Goal: Task Accomplishment & Management: Use online tool/utility

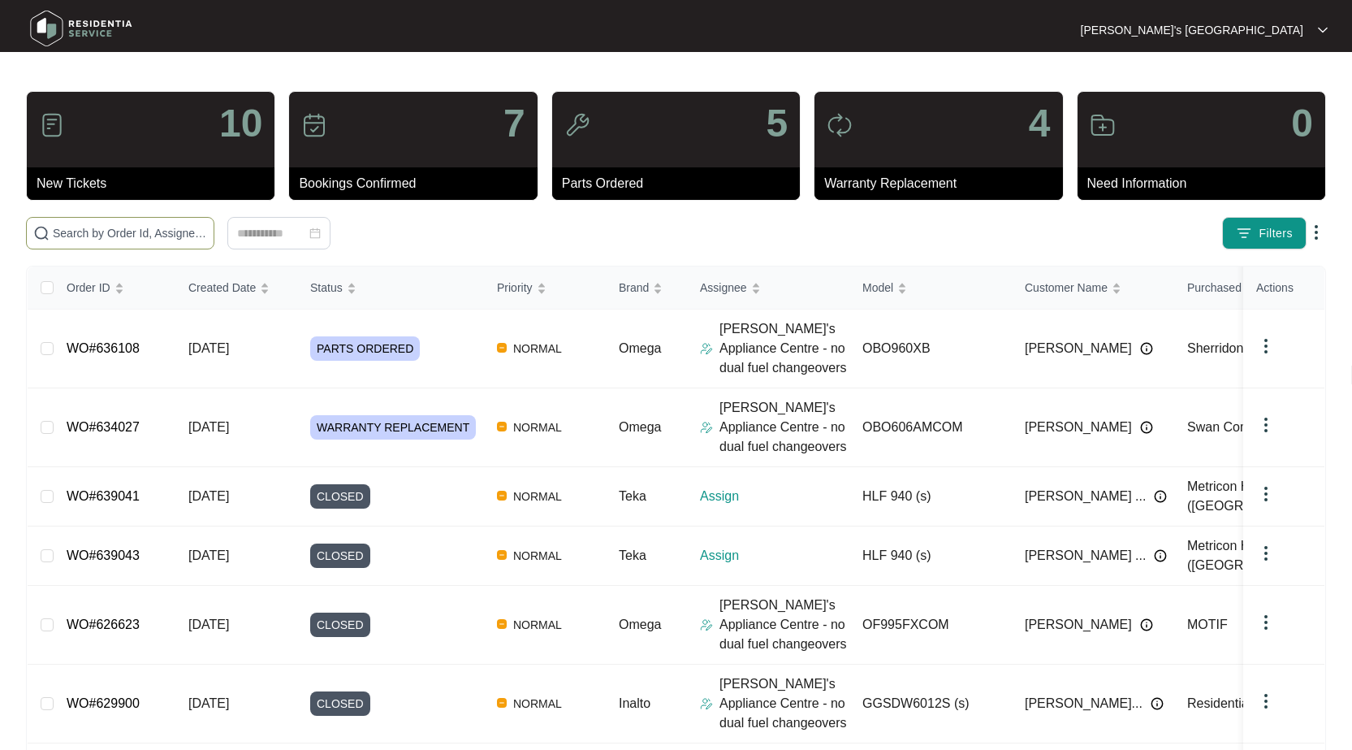
click at [177, 222] on span at bounding box center [120, 233] width 188 height 32
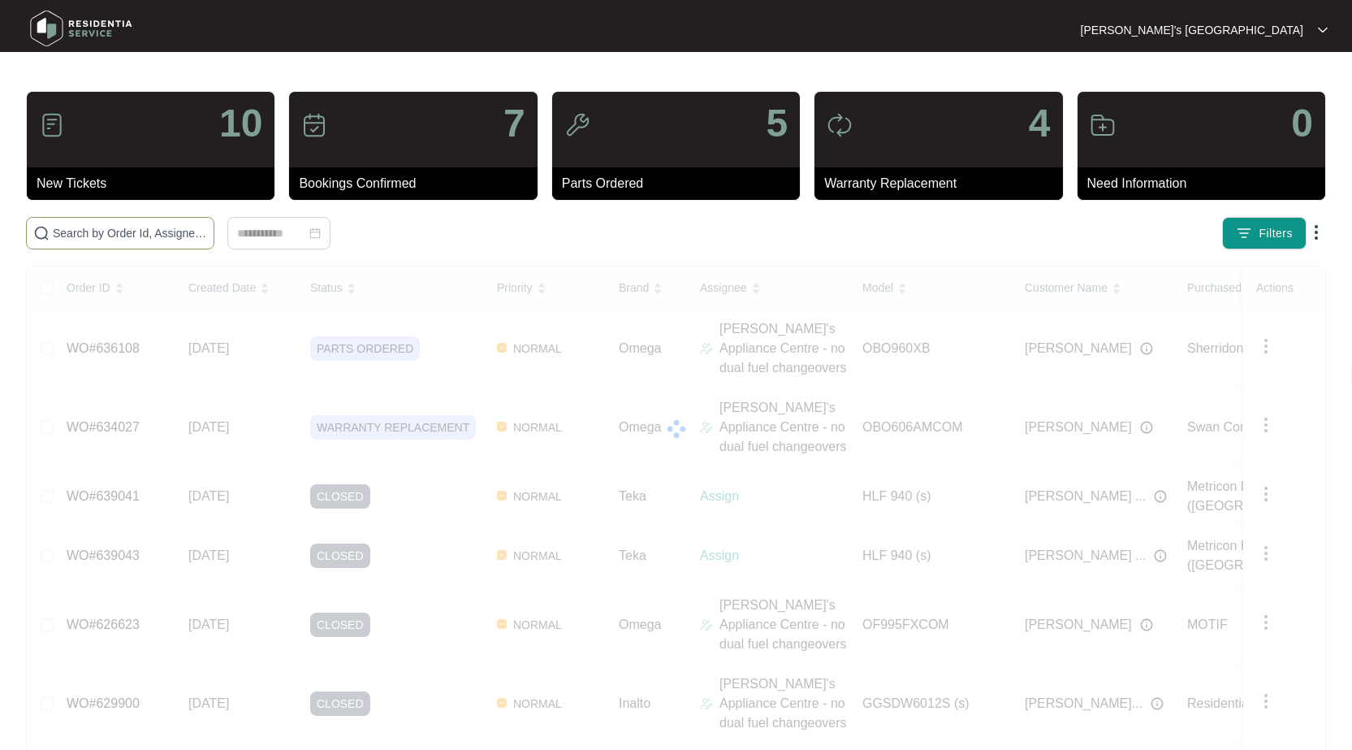
paste input "634832"
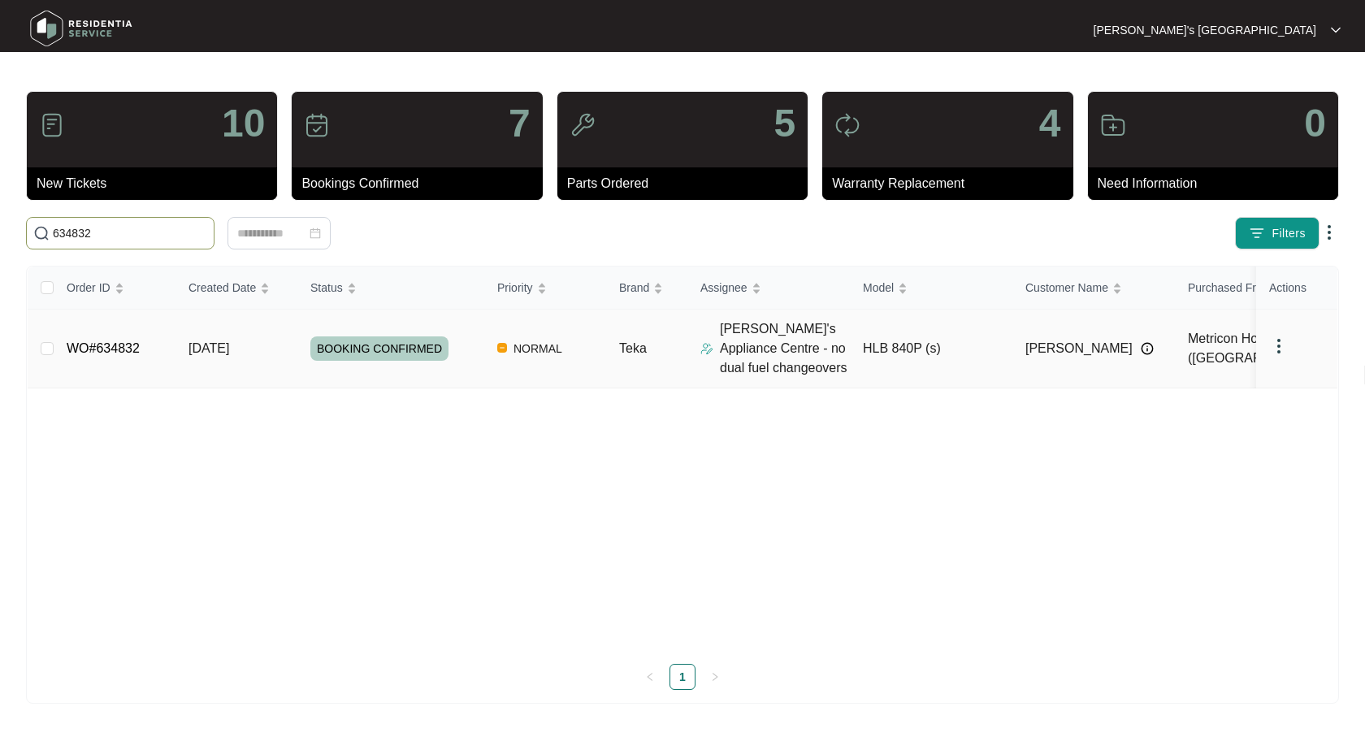
type input "634832"
click at [119, 344] on link "WO#634832" at bounding box center [103, 348] width 73 height 14
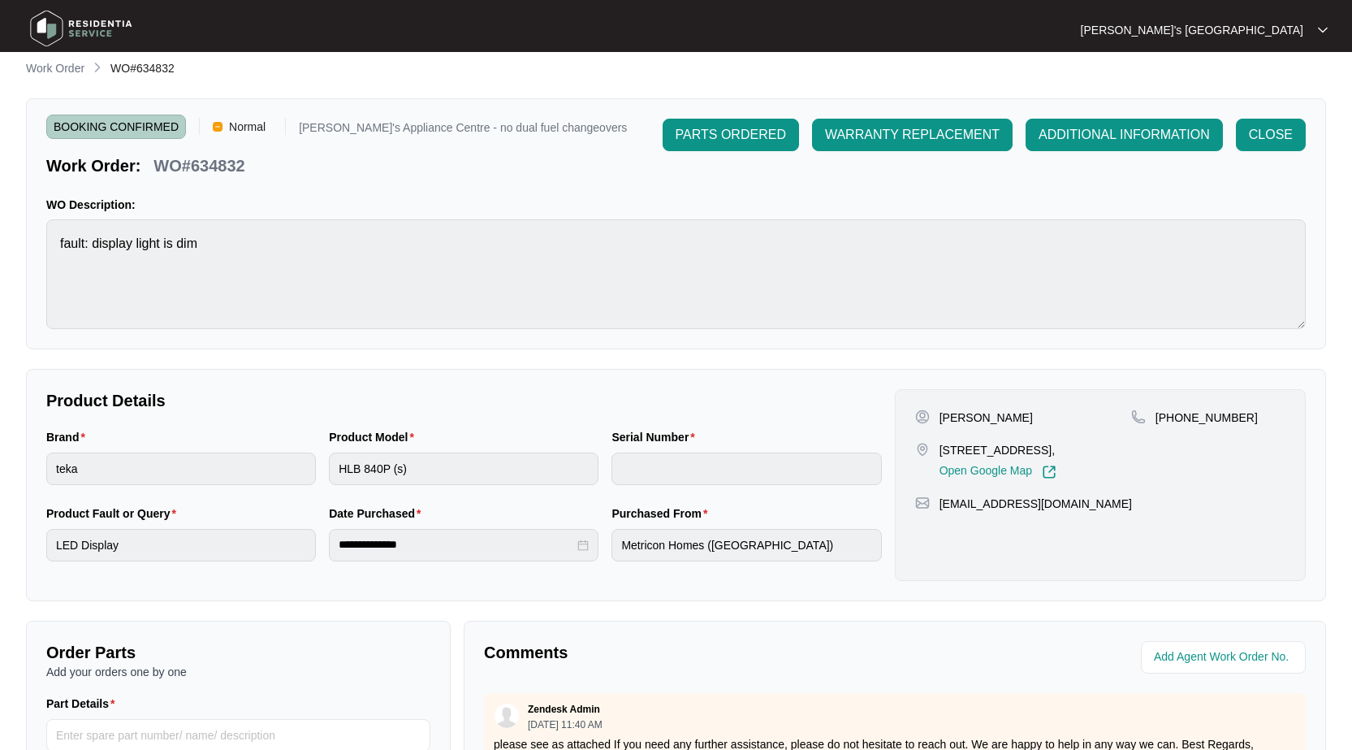
scroll to position [325, 0]
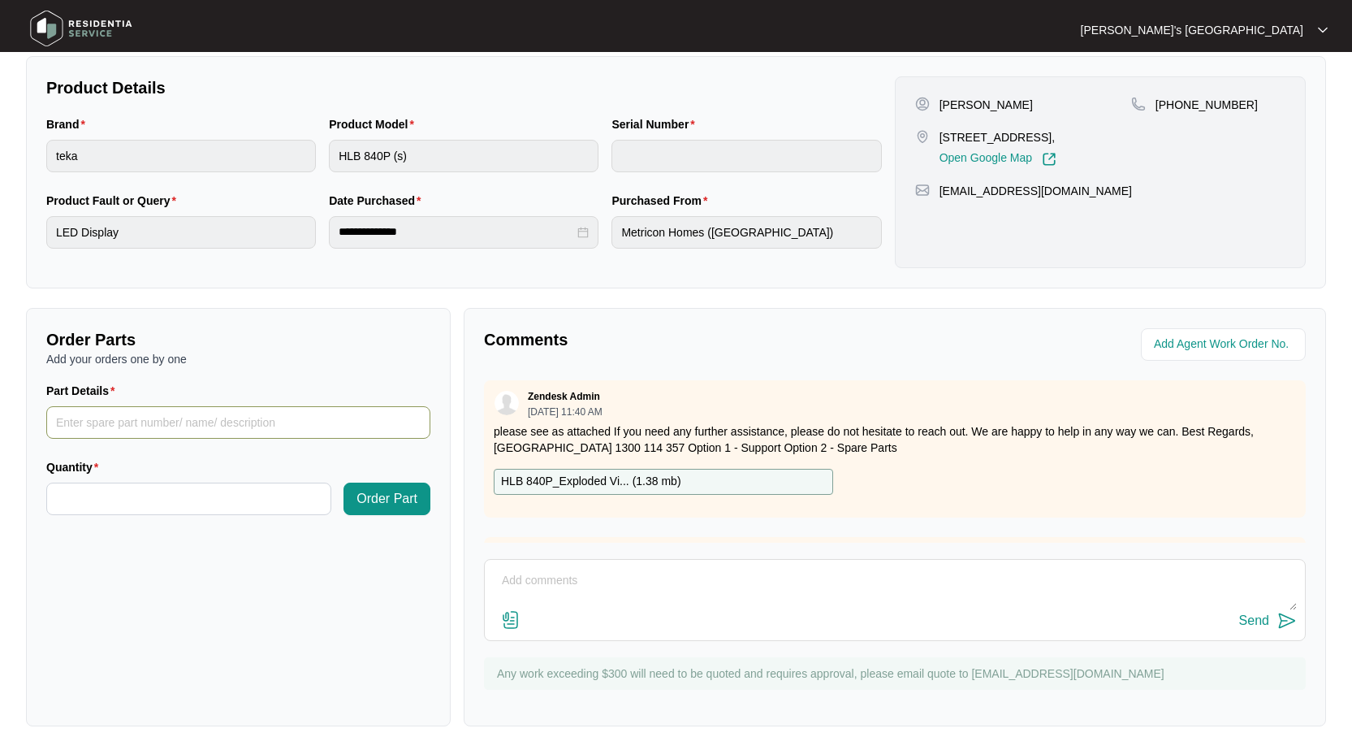
click at [158, 425] on input "Part Details" at bounding box center [238, 422] width 384 height 32
paste input "83340603"
type input "83340603 Display PCB"
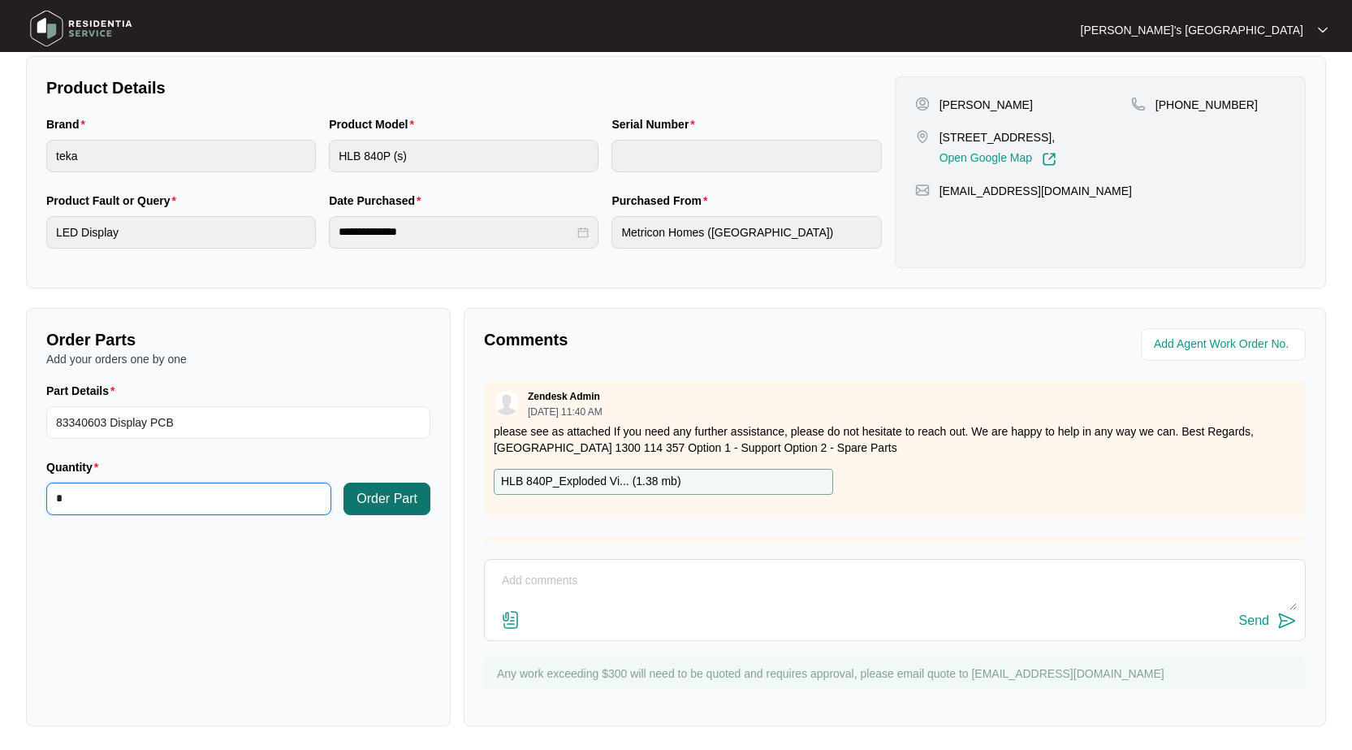
type input "*"
click at [404, 491] on span "Order Part" at bounding box center [387, 498] width 61 height 19
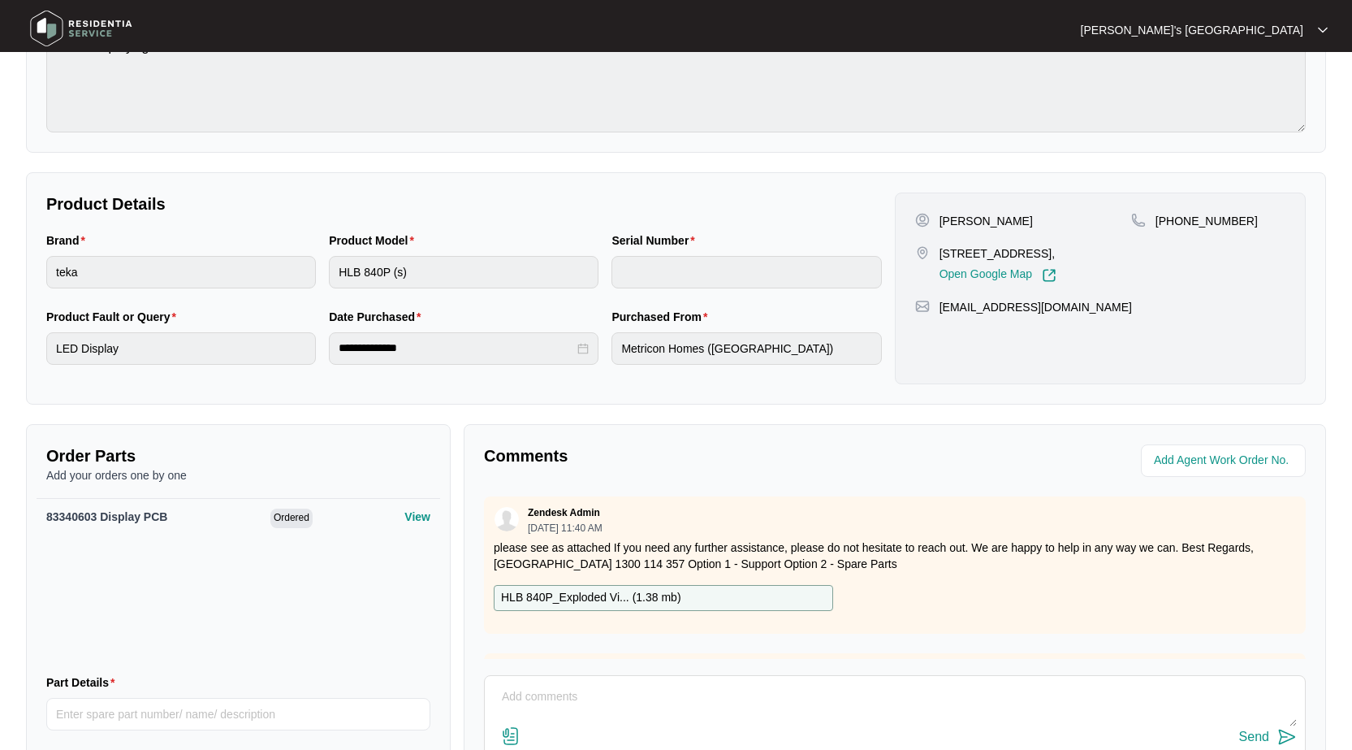
scroll to position [0, 0]
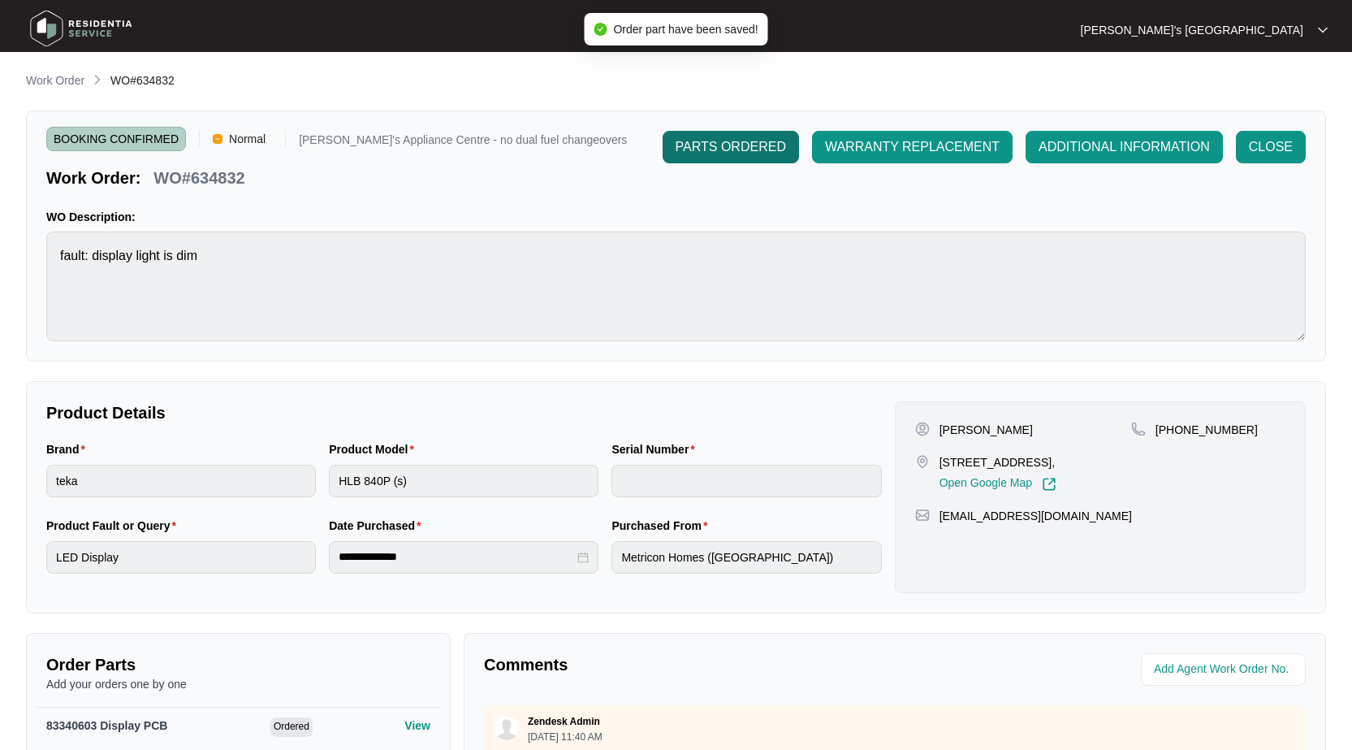
click at [725, 143] on span "PARTS ORDERED" at bounding box center [731, 146] width 110 height 19
